Goal: Complete application form

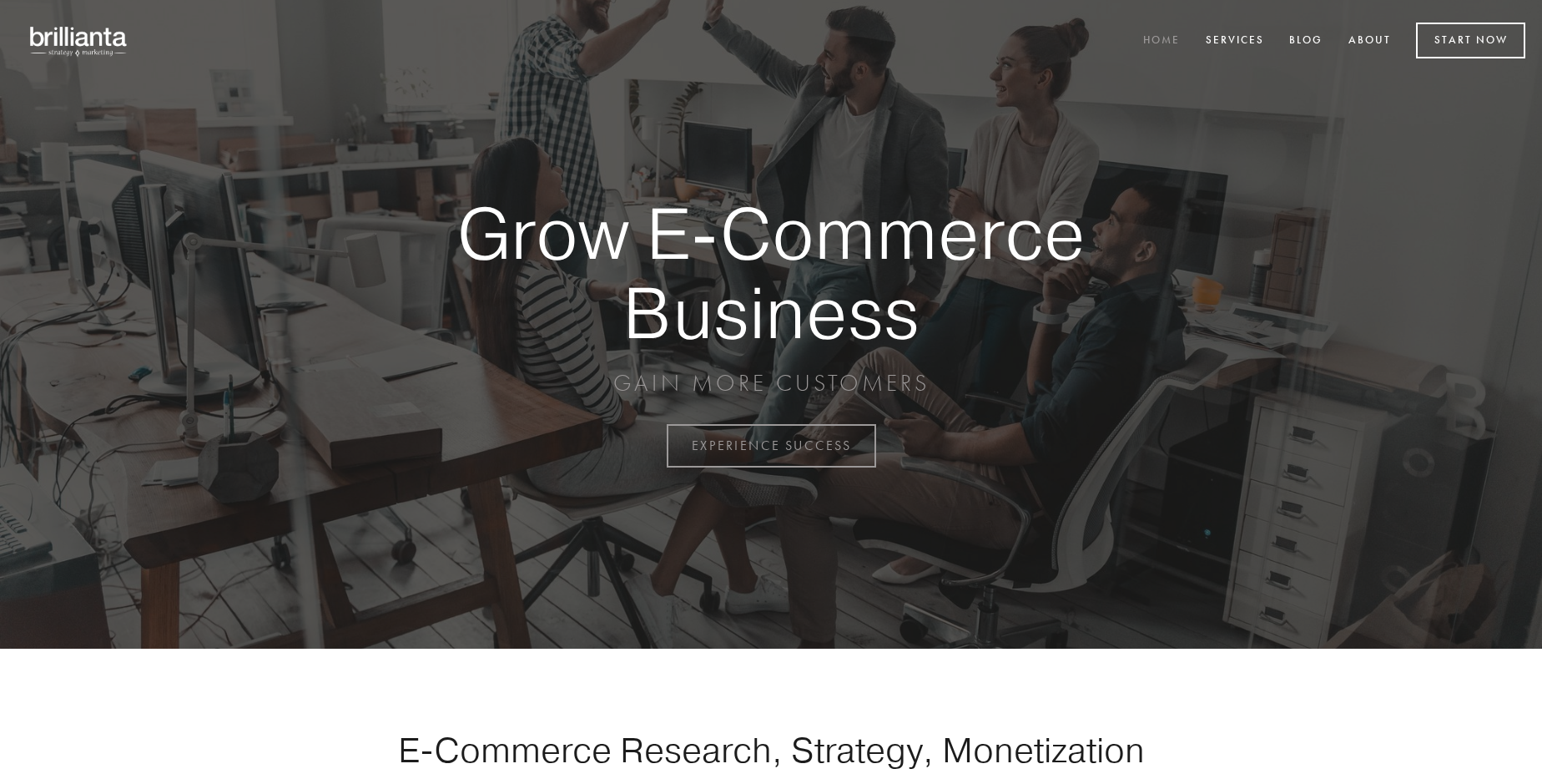
scroll to position [4374, 0]
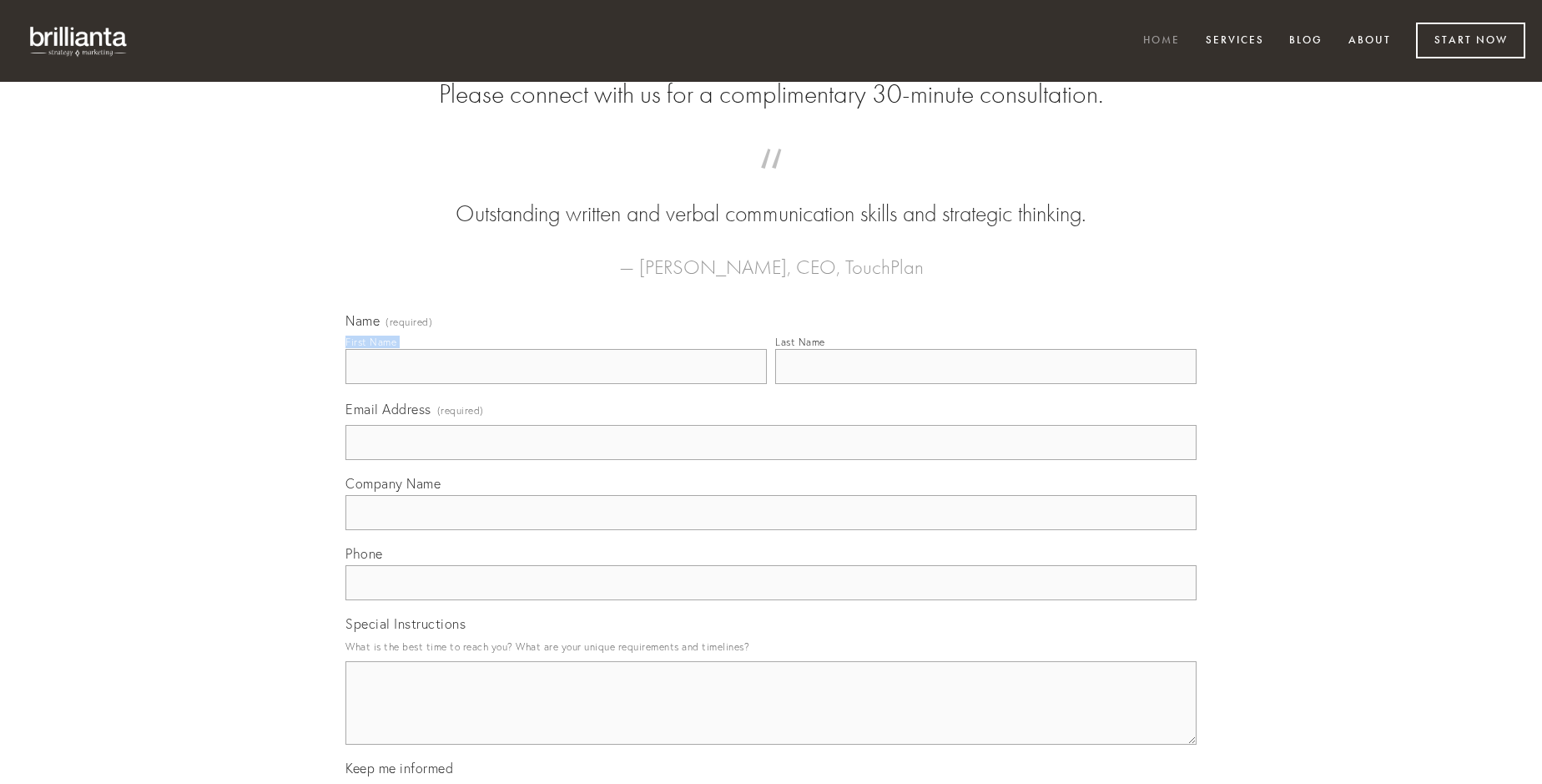
type input "[PERSON_NAME]"
click at [985, 384] on input "Last Name" at bounding box center [986, 366] width 422 height 35
type input "[PERSON_NAME]"
click at [771, 460] on input "Email Address (required)" at bounding box center [771, 442] width 851 height 35
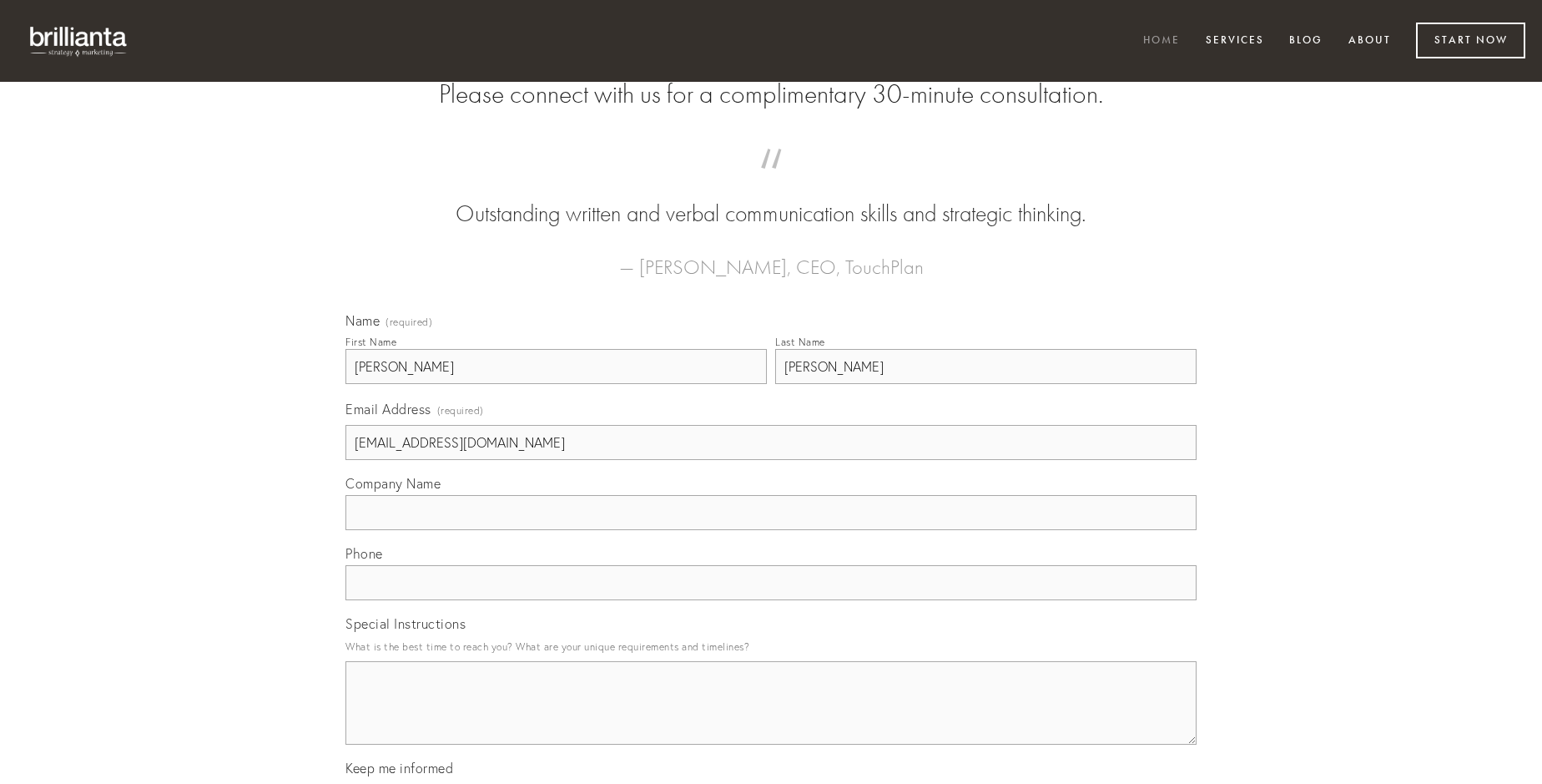
type input "[EMAIL_ADDRESS][DOMAIN_NAME]"
click at [771, 530] on input "Company Name" at bounding box center [771, 512] width 851 height 35
type input "contabesco"
click at [771, 600] on input "text" at bounding box center [771, 582] width 851 height 35
click at [771, 717] on textarea "Special Instructions" at bounding box center [771, 703] width 851 height 83
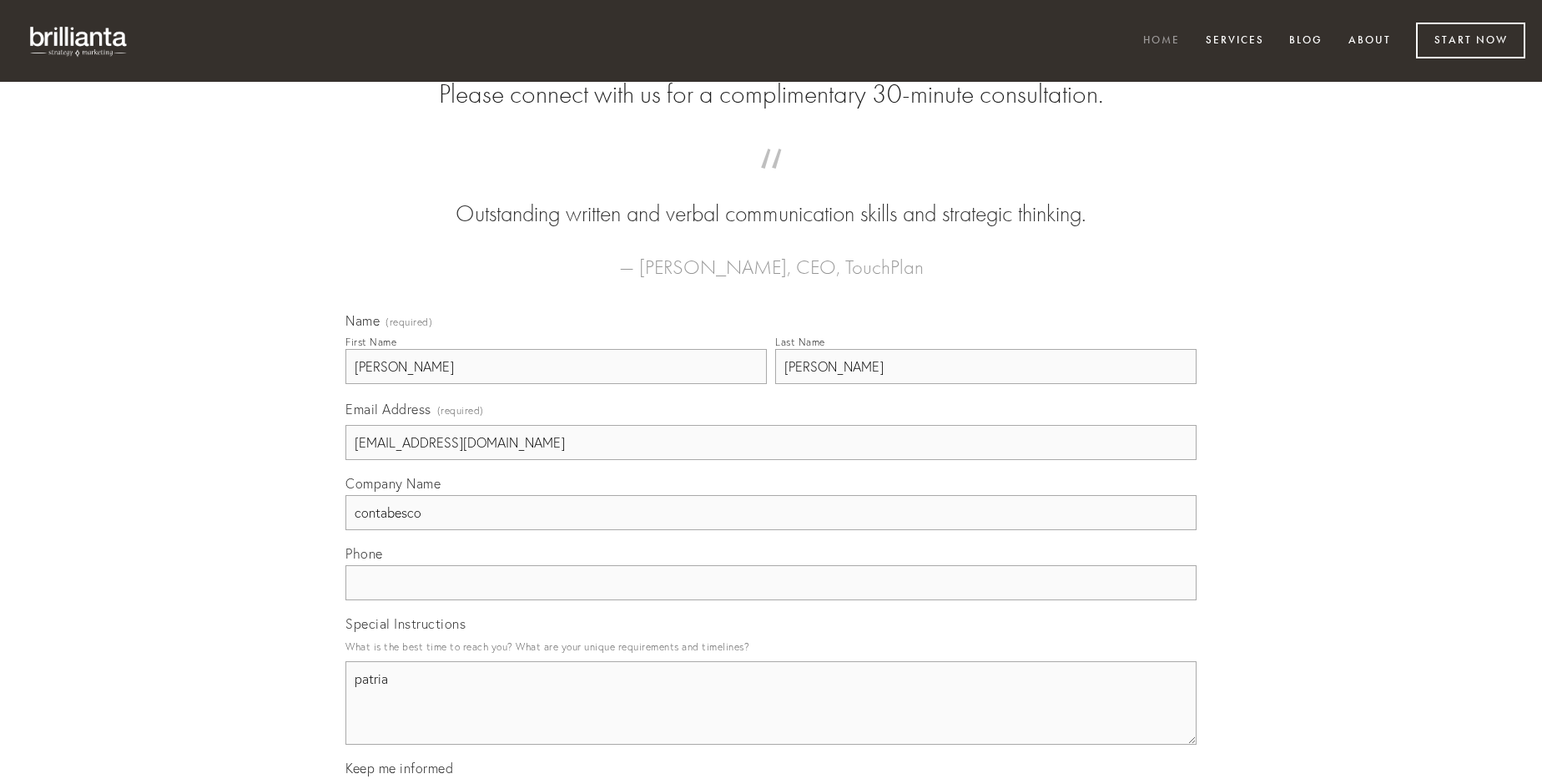
type textarea "patria"
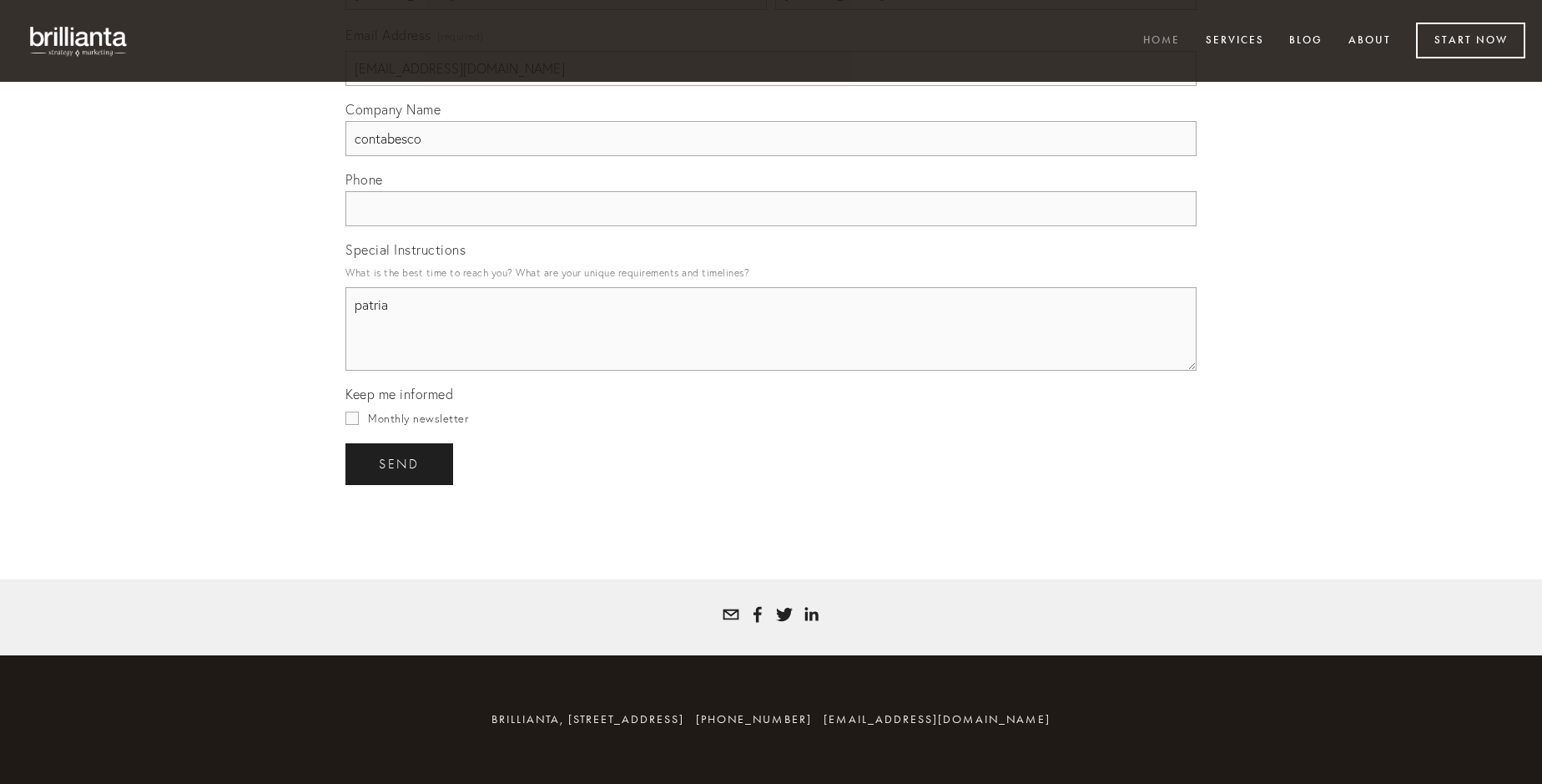
click at [400, 463] on span "send" at bounding box center [399, 464] width 41 height 15
